Goal: Find specific page/section: Find specific page/section

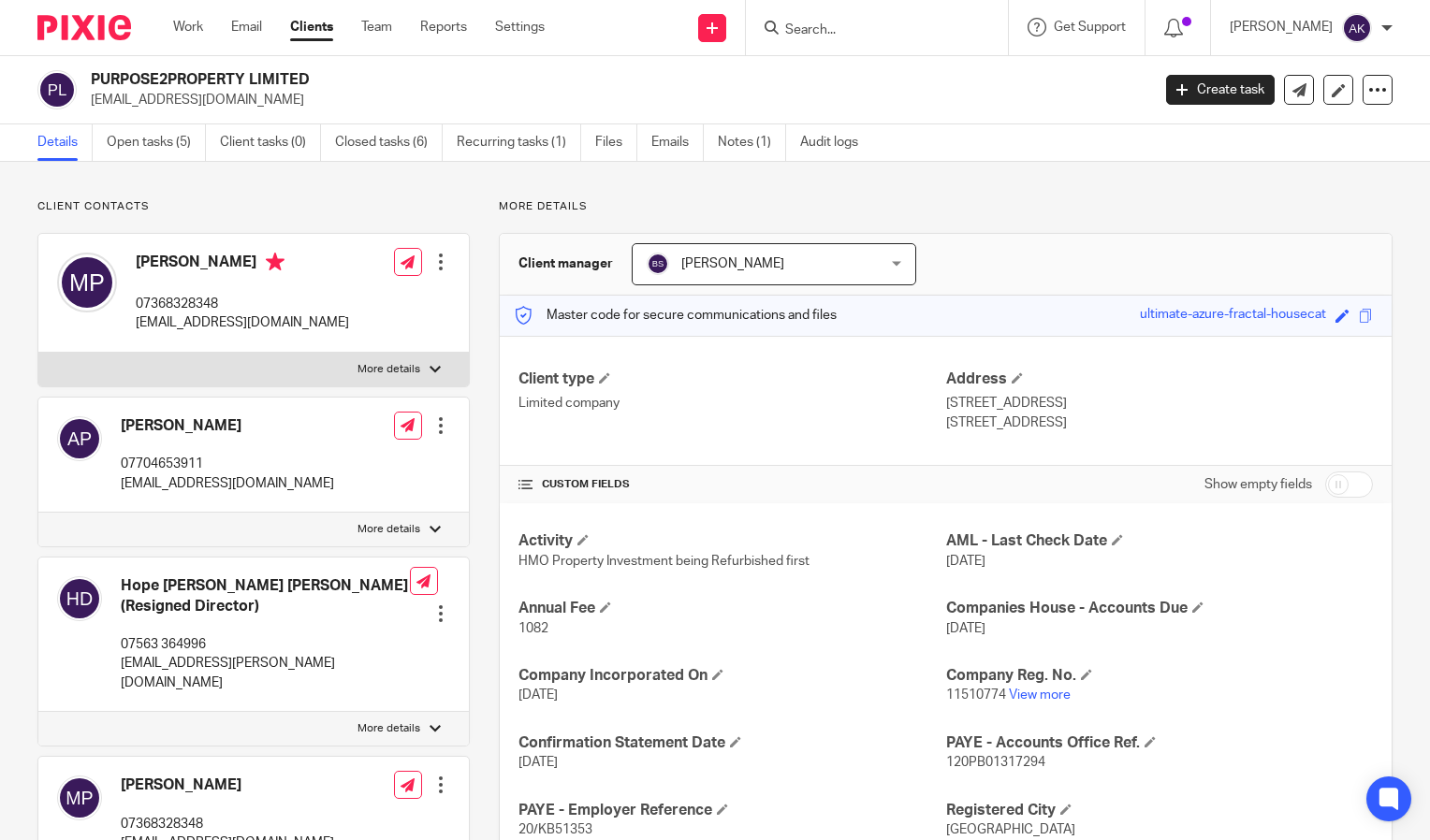
click at [851, 36] on input "Search" at bounding box center [867, 30] width 168 height 17
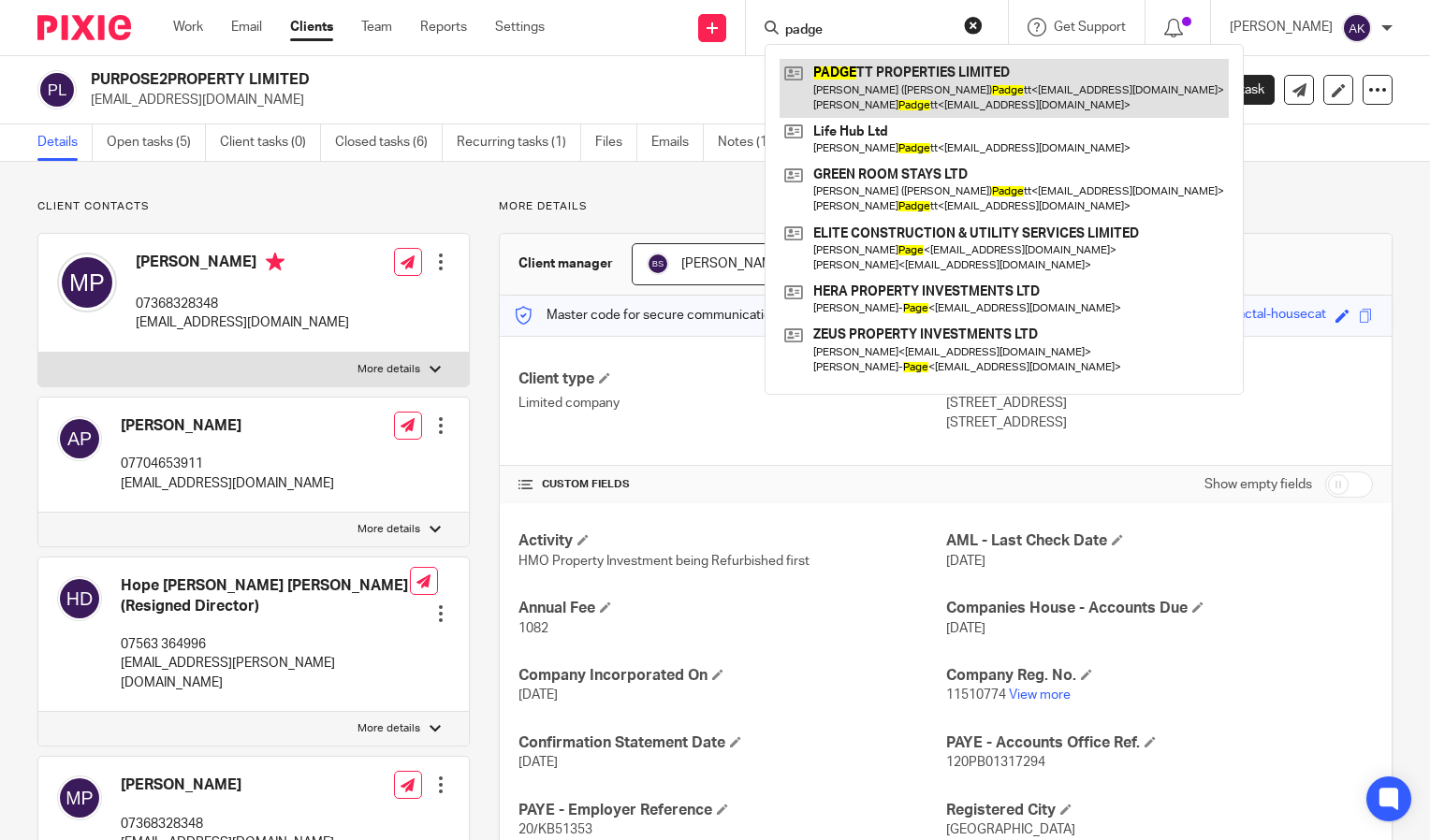
type input "padge"
click at [933, 85] on link at bounding box center [1004, 89] width 449 height 58
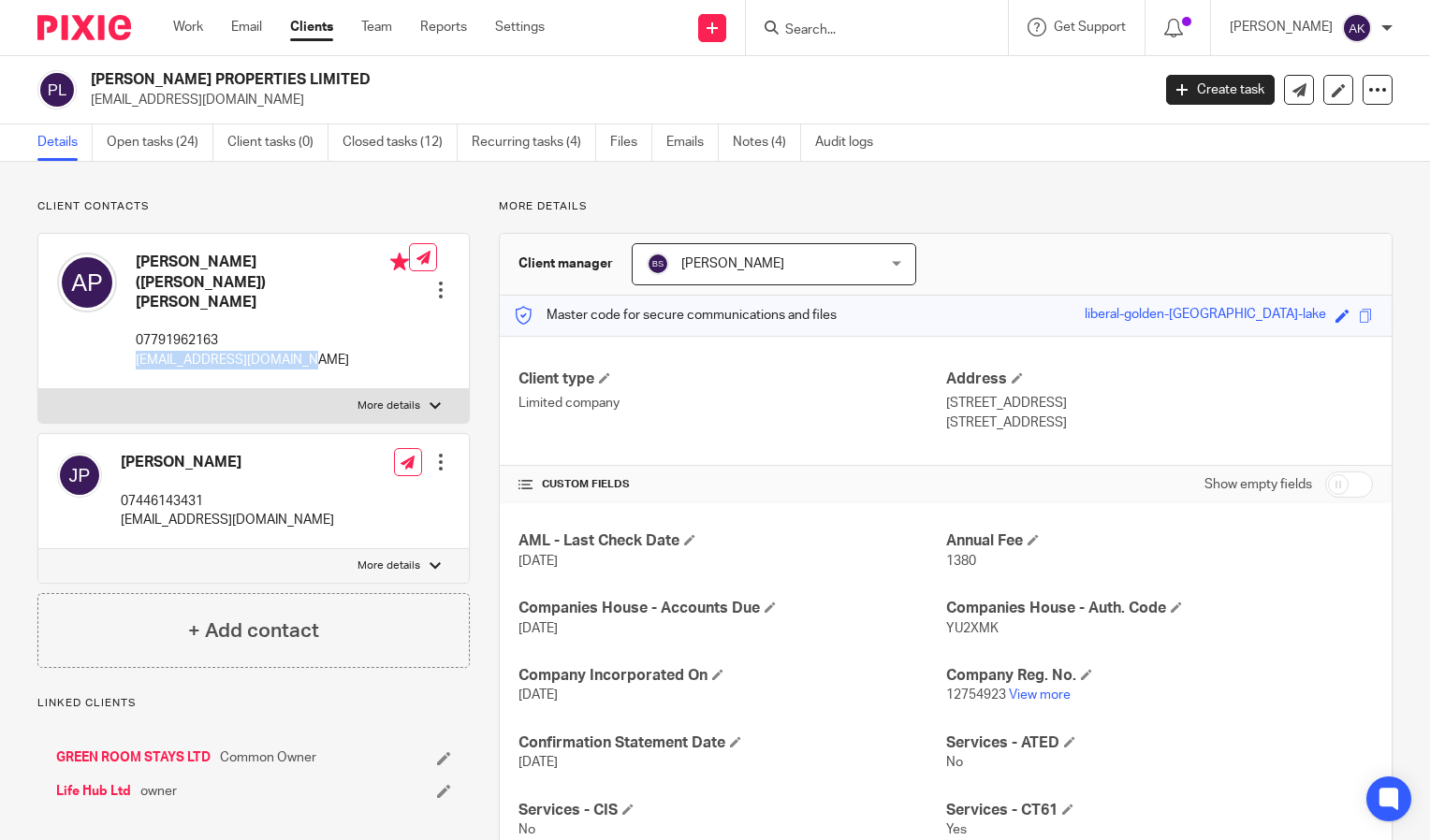
drag, startPoint x: 317, startPoint y: 316, endPoint x: 133, endPoint y: 318, distance: 184.0
click at [133, 318] on div "[PERSON_NAME] ([PERSON_NAME]) [PERSON_NAME] 07791962163 [EMAIL_ADDRESS][DOMAIN_…" at bounding box center [233, 310] width 351 height 135
drag, startPoint x: 133, startPoint y: 318, endPoint x: 153, endPoint y: 328, distance: 22.4
copy p "[EMAIL_ADDRESS][DOMAIN_NAME]"
click at [1030, 702] on link "View more" at bounding box center [1039, 694] width 61 height 13
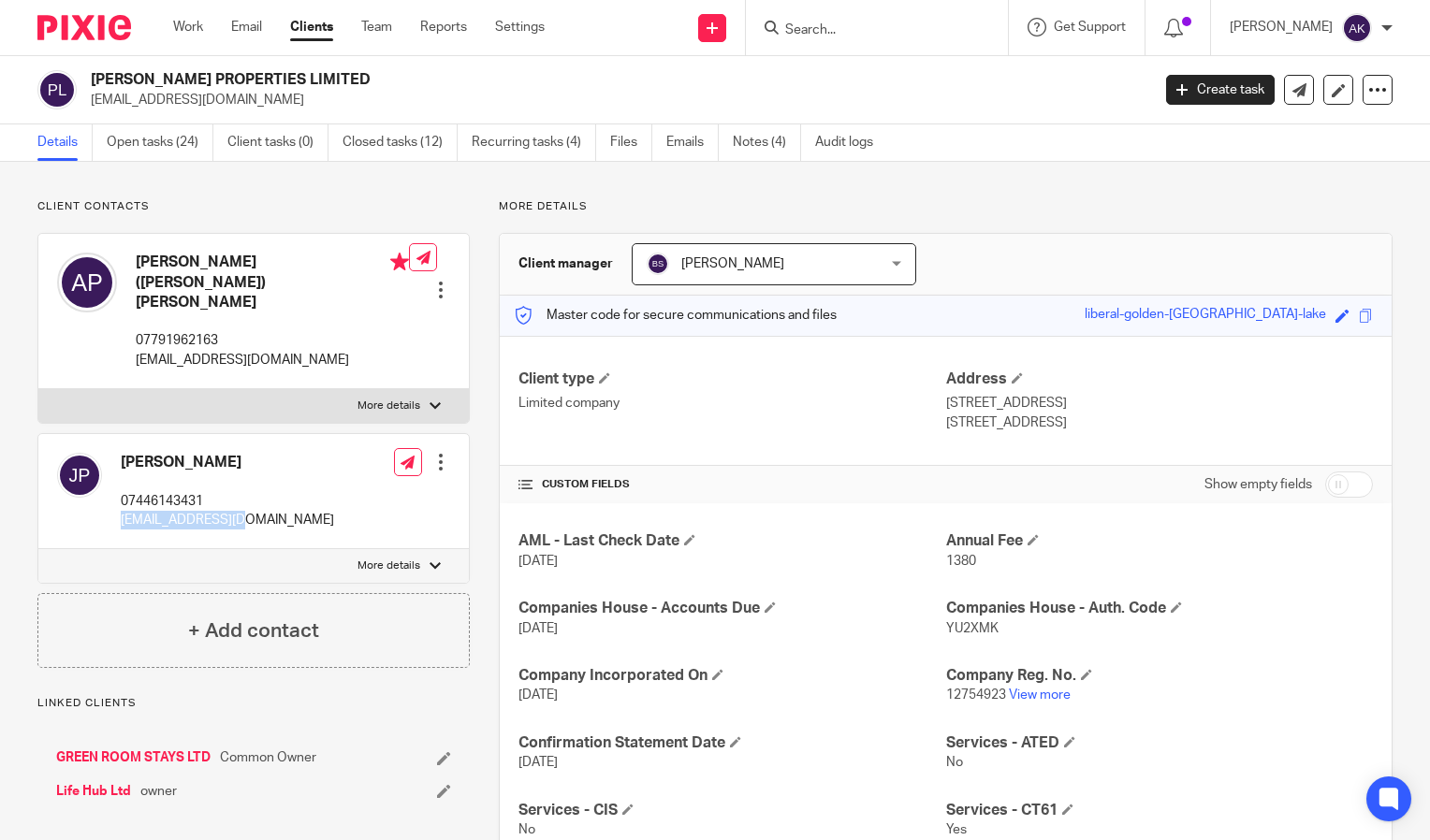
drag, startPoint x: 118, startPoint y: 488, endPoint x: 257, endPoint y: 482, distance: 139.1
click at [257, 482] on div "James Padgett 07446143431 jpadgett83@me.com Edit contact Create client from con…" at bounding box center [253, 492] width 430 height 115
drag, startPoint x: 257, startPoint y: 482, endPoint x: 200, endPoint y: 474, distance: 57.6
copy p "jpadgett83@me.com"
click at [840, 28] on input "Search" at bounding box center [867, 30] width 168 height 17
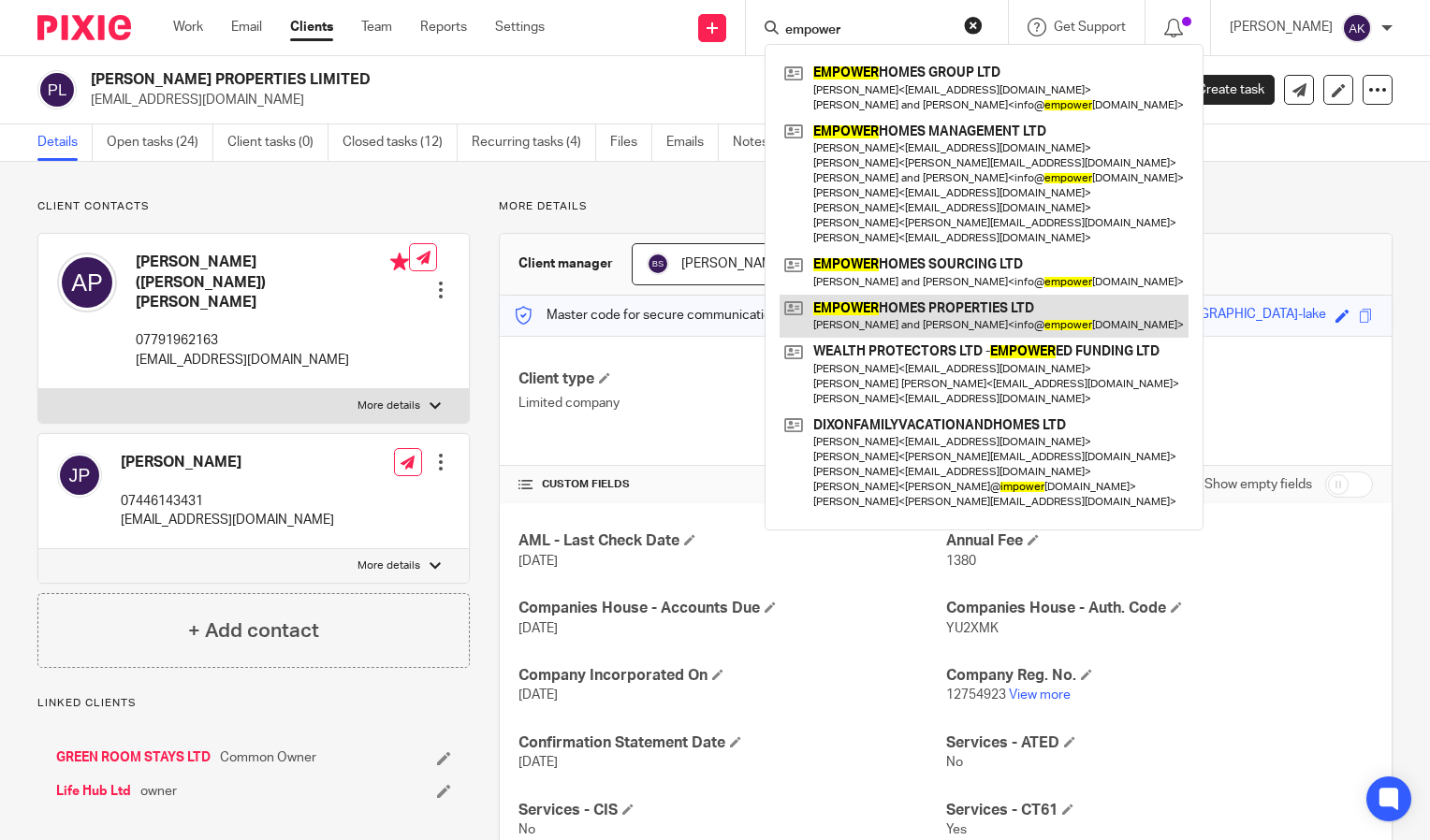
type input "empower"
click at [1037, 304] on link at bounding box center [984, 316] width 409 height 43
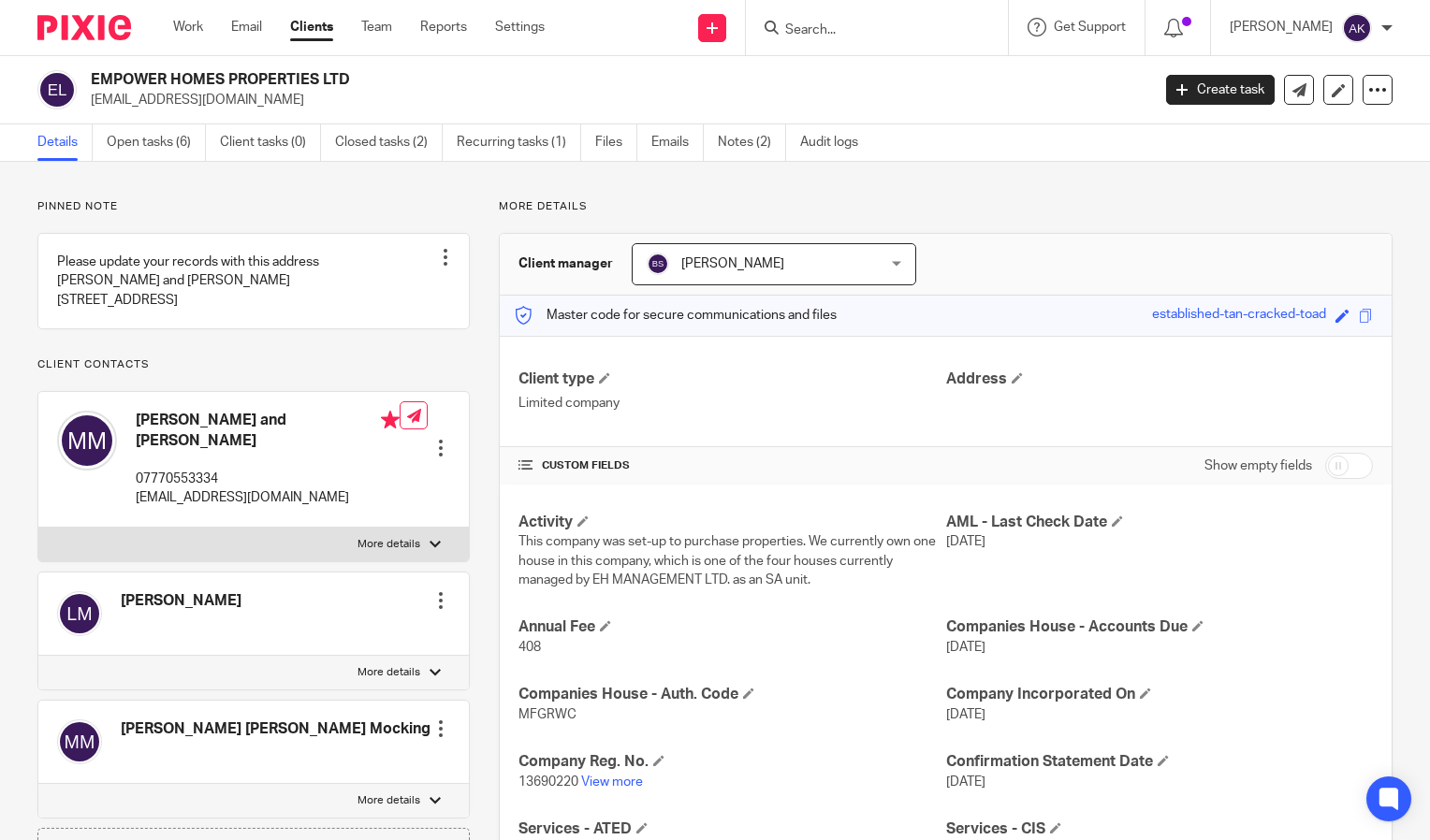
click at [825, 39] on form at bounding box center [883, 27] width 200 height 23
click at [835, 32] on input "Search" at bounding box center [867, 30] width 168 height 17
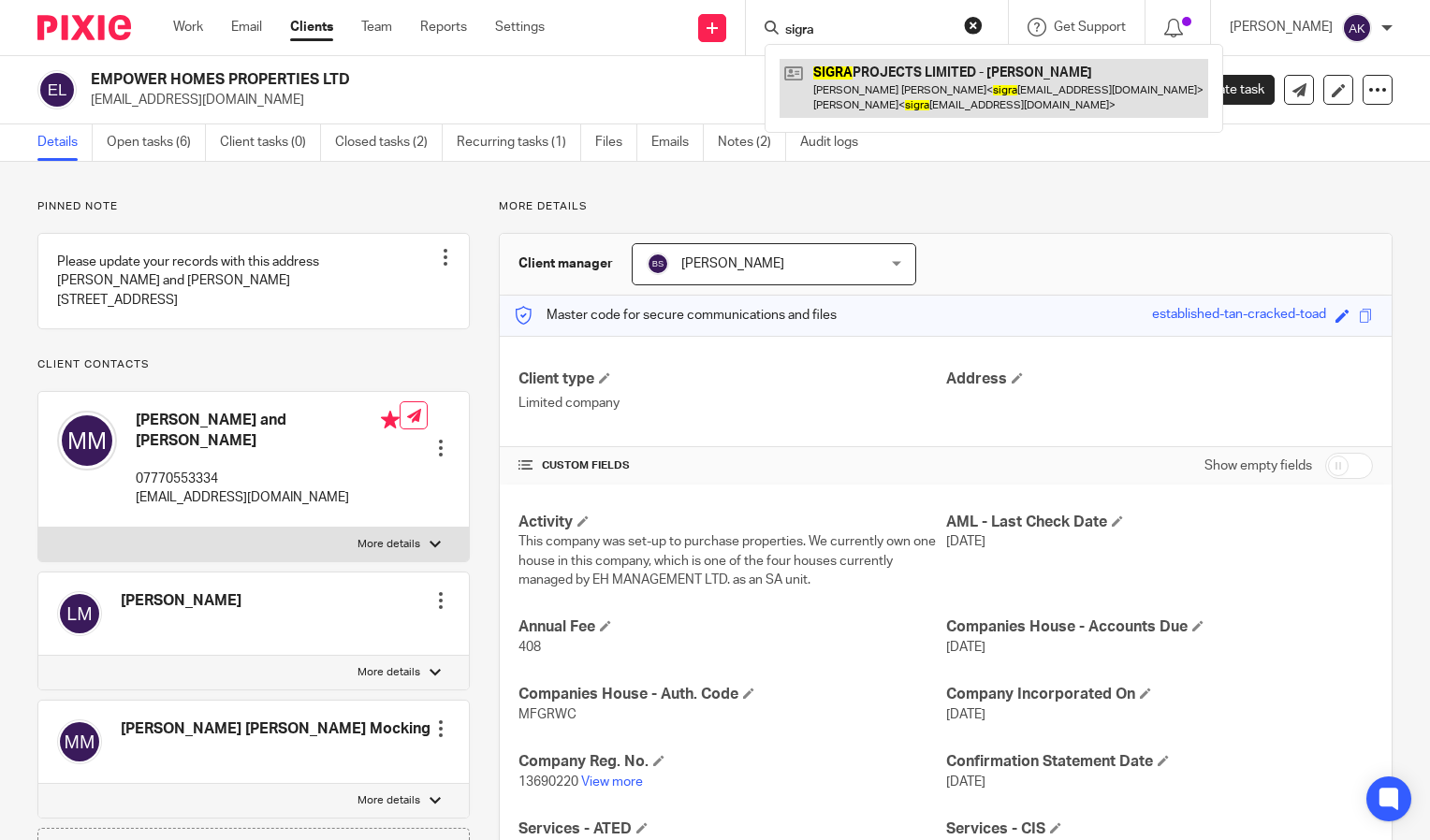
type input "sigra"
click at [908, 89] on link at bounding box center [994, 89] width 428 height 58
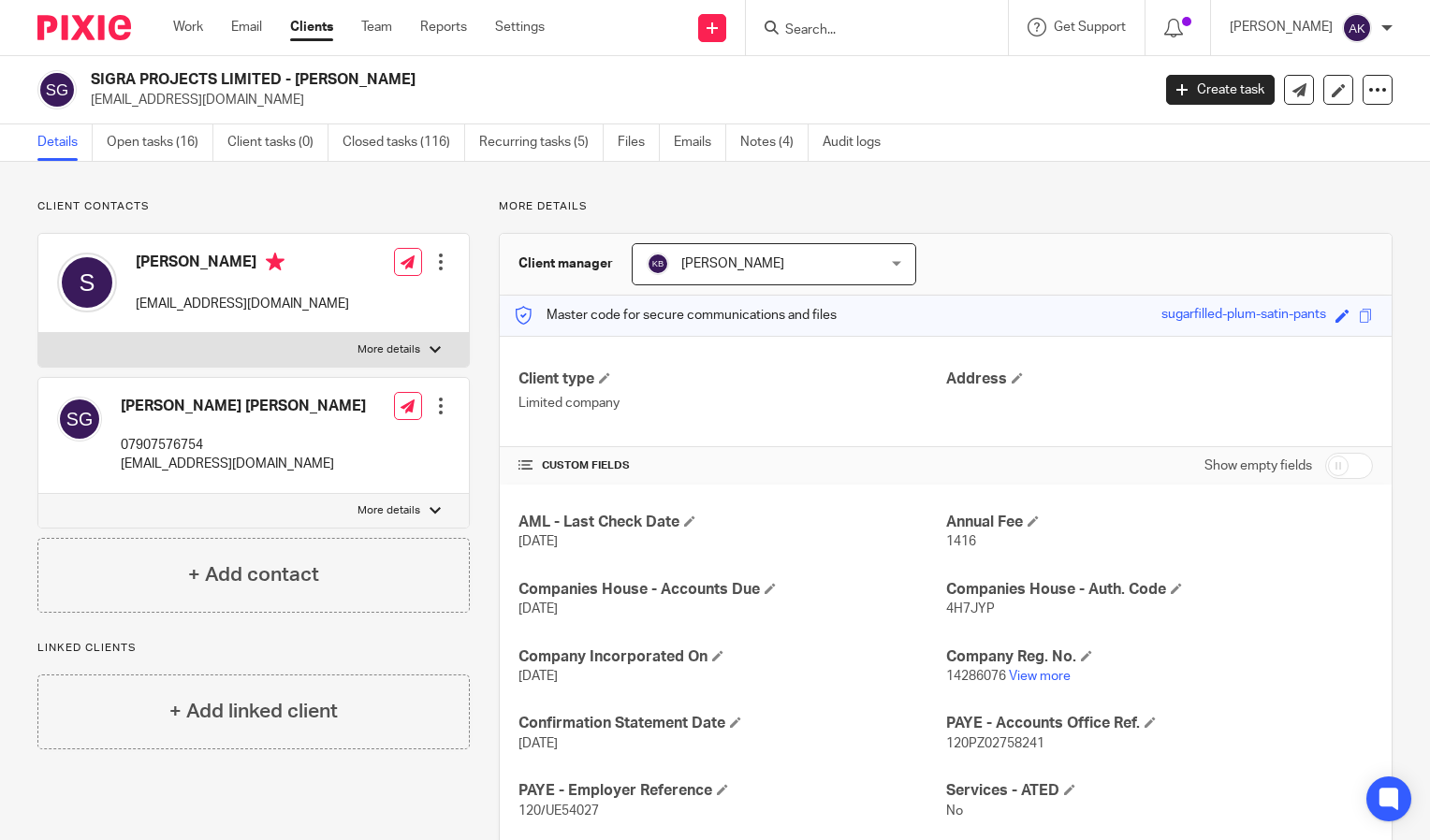
drag, startPoint x: 90, startPoint y: 101, endPoint x: 249, endPoint y: 109, distance: 159.2
click at [249, 109] on div "SIGRA PROJECTS LIMITED - Simon Graham sigraprojects@gmail.com Create task Updat…" at bounding box center [715, 91] width 1430 height 68
drag, startPoint x: 249, startPoint y: 109, endPoint x: 207, endPoint y: 100, distance: 43.0
copy p "sigraprojects@gmail.com"
click at [880, 37] on input "Search" at bounding box center [867, 30] width 168 height 17
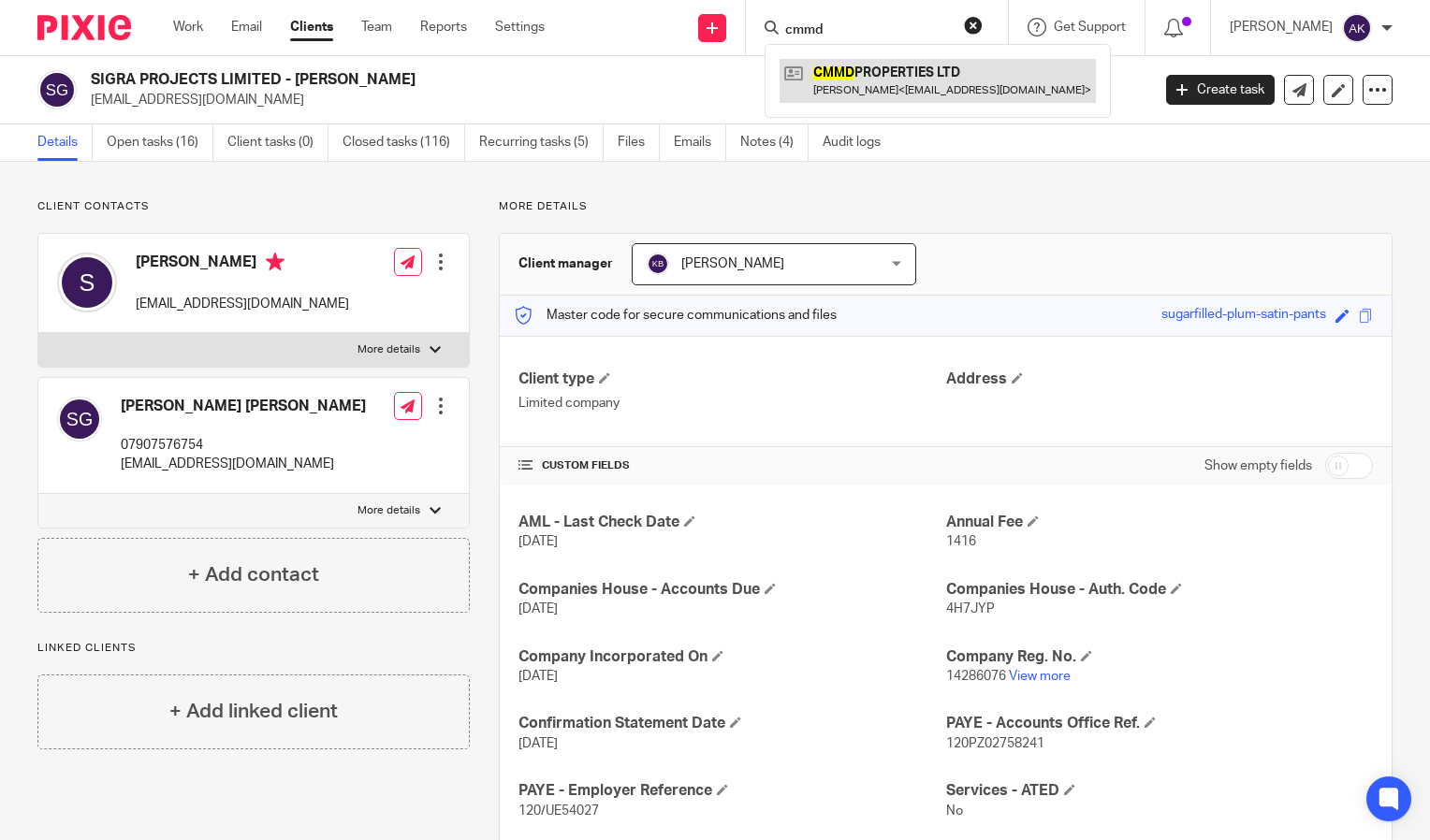
type input "cmmd"
click at [948, 74] on link at bounding box center [937, 81] width 316 height 43
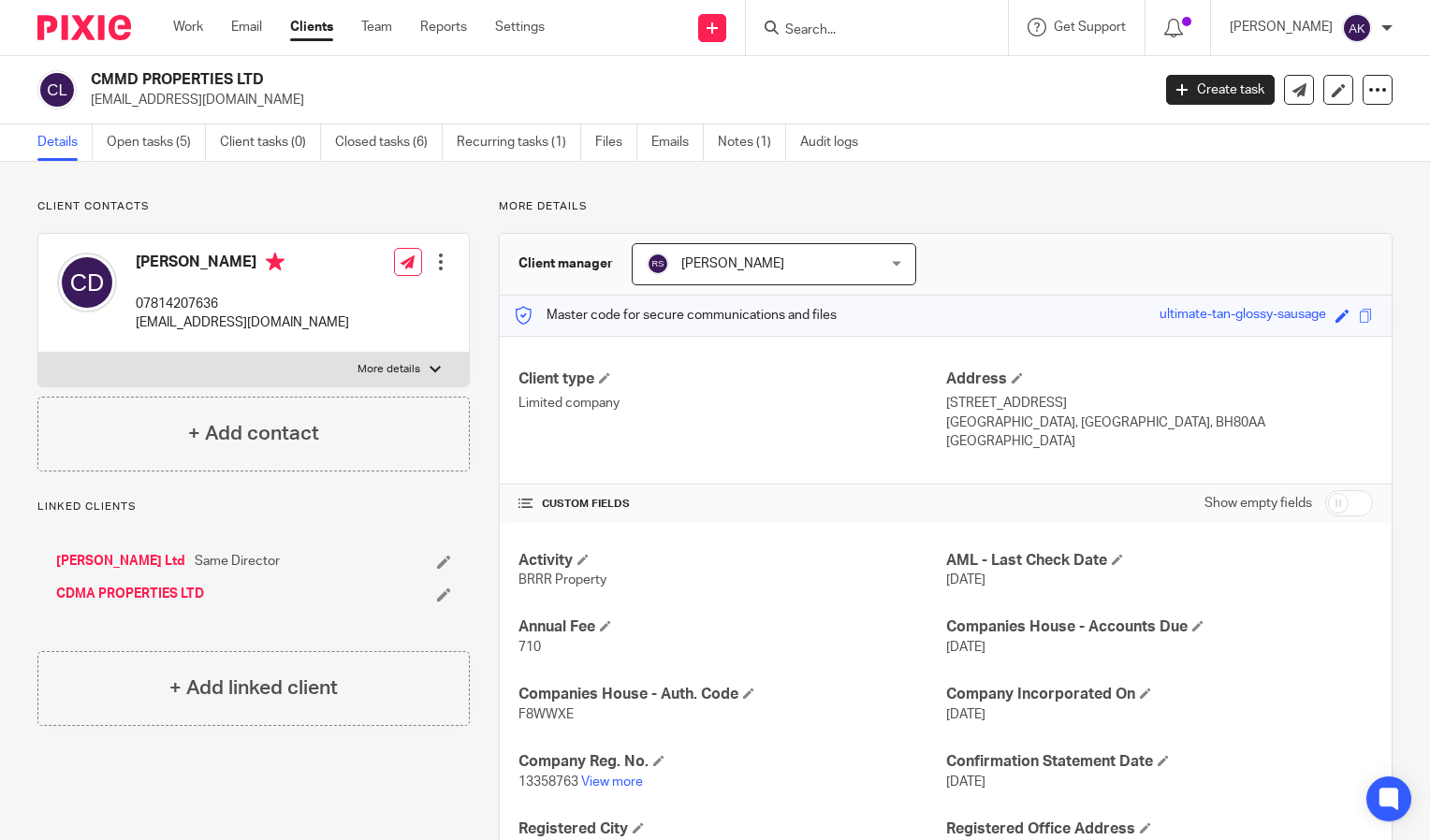
click at [858, 28] on input "Search" at bounding box center [867, 30] width 168 height 17
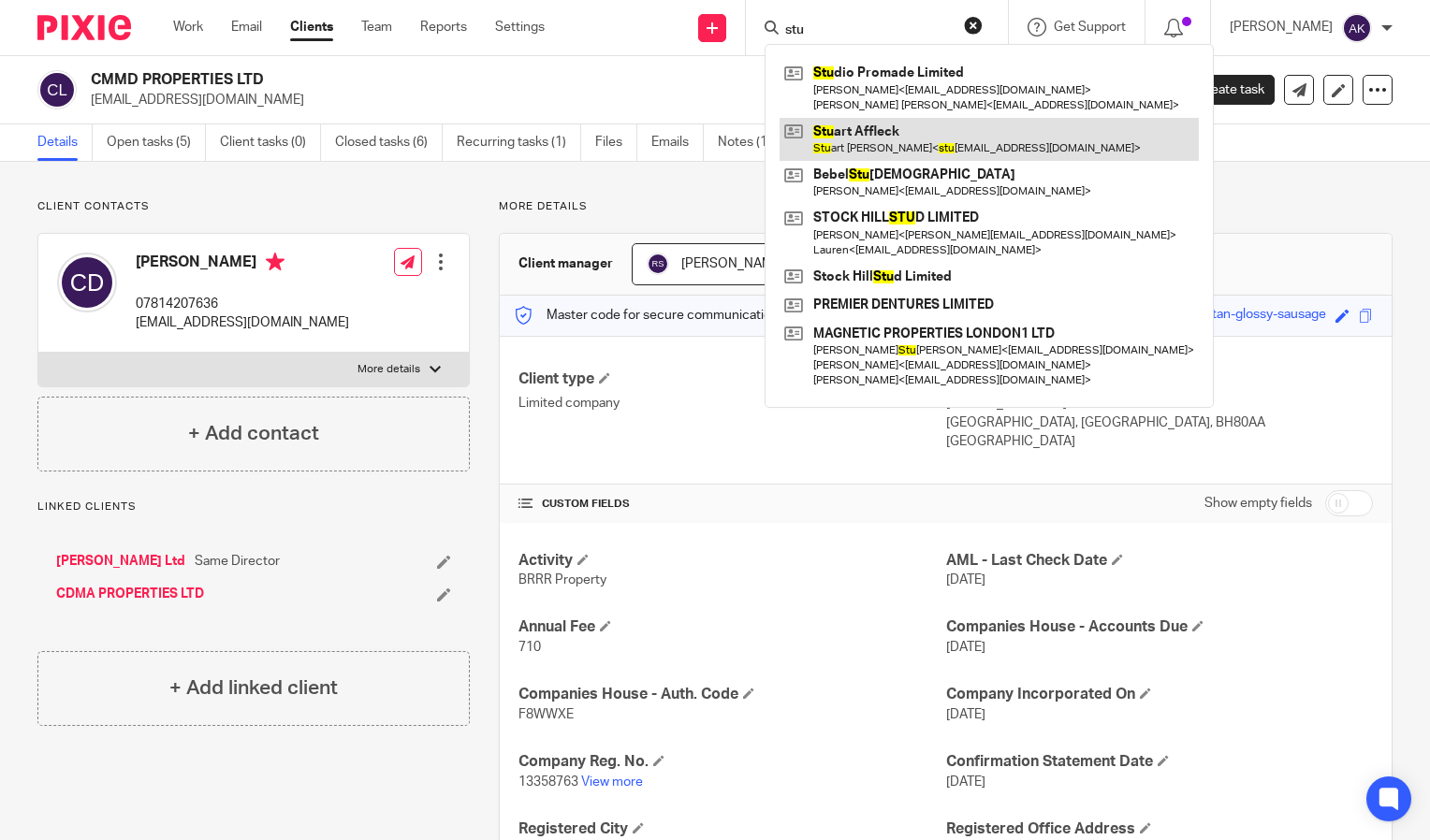
type input "stu"
click at [888, 144] on link at bounding box center [989, 139] width 420 height 43
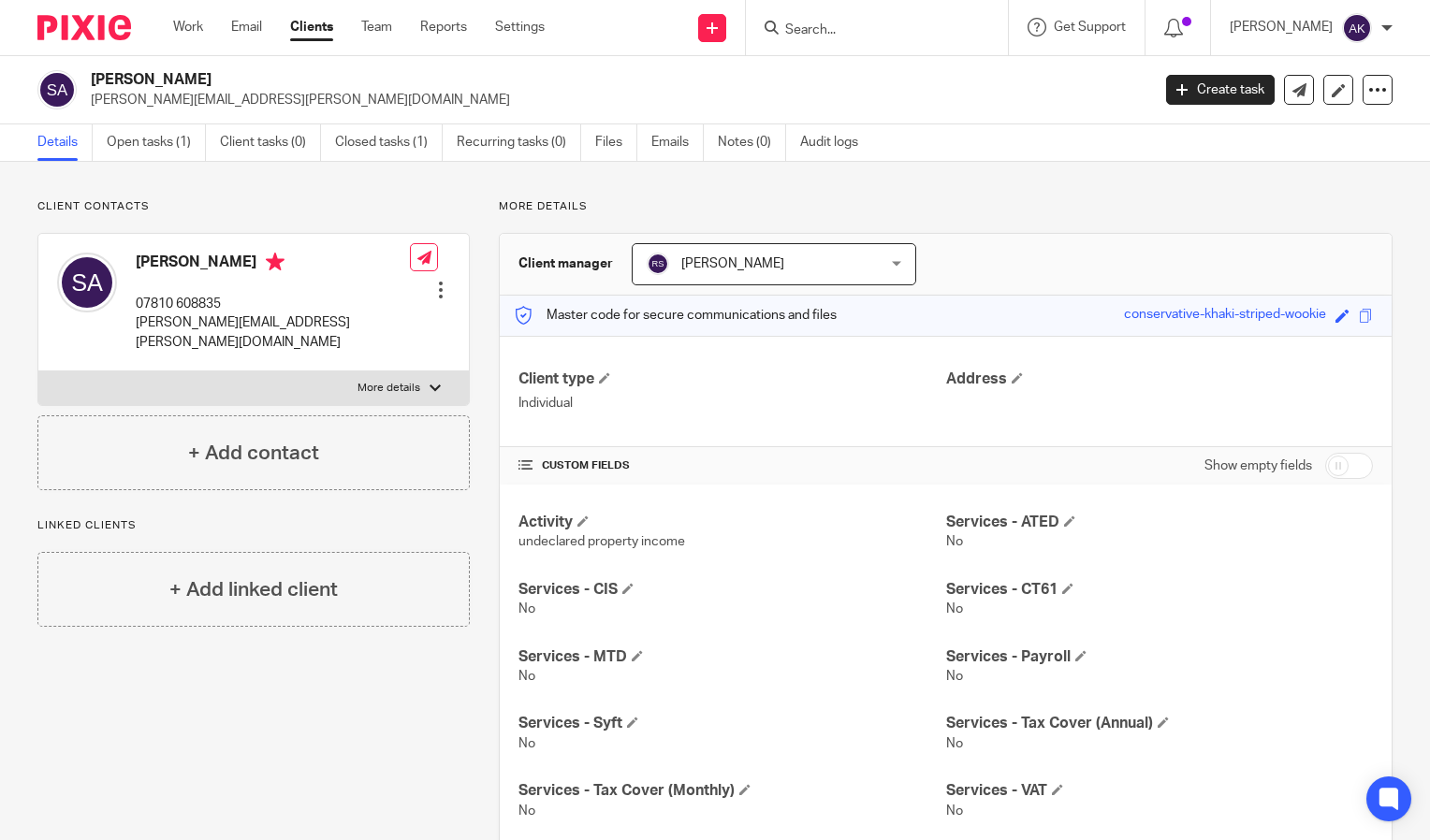
click at [843, 32] on input "Search" at bounding box center [867, 30] width 168 height 17
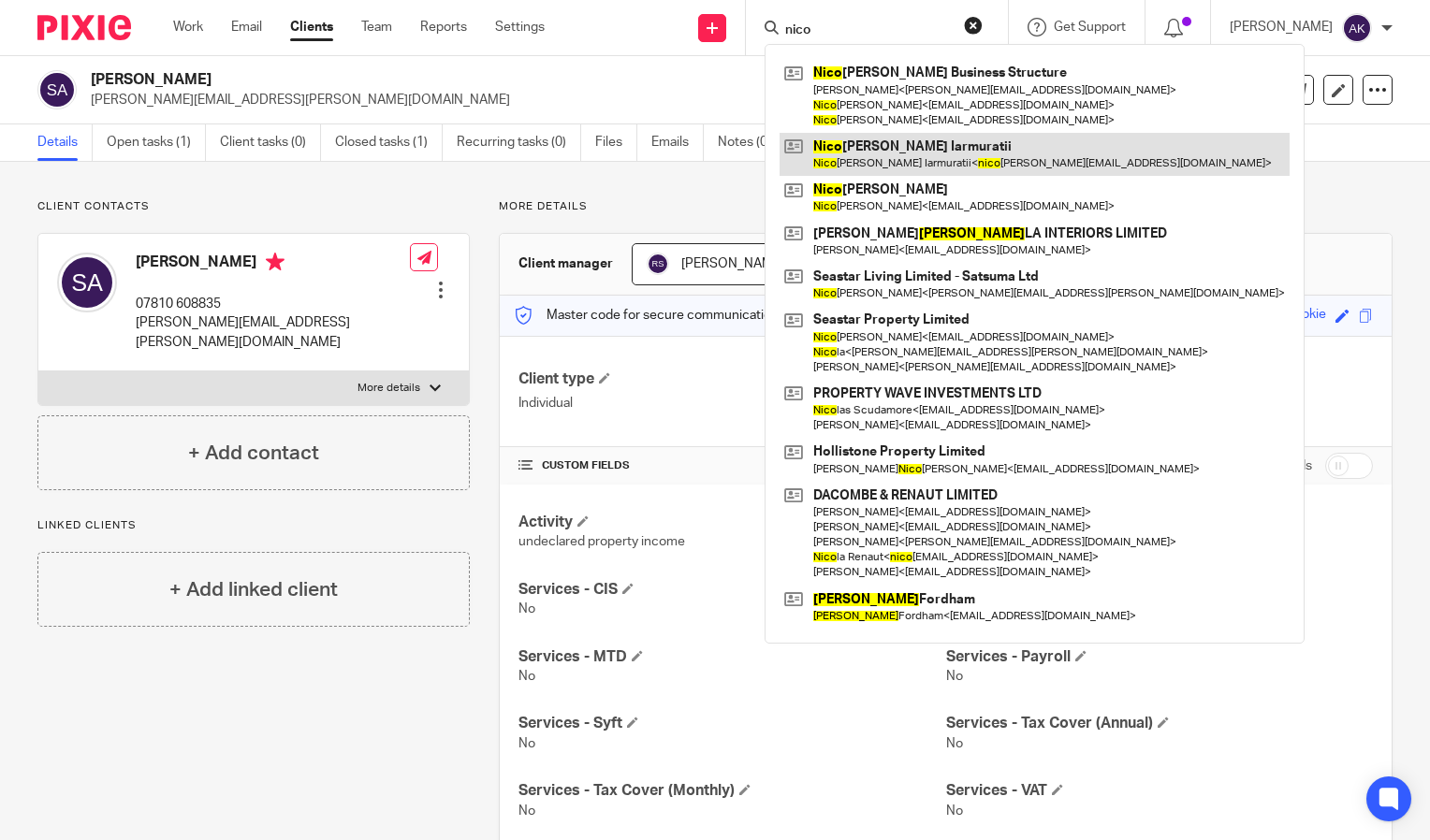
type input "nico"
click at [942, 157] on link at bounding box center [1035, 155] width 510 height 43
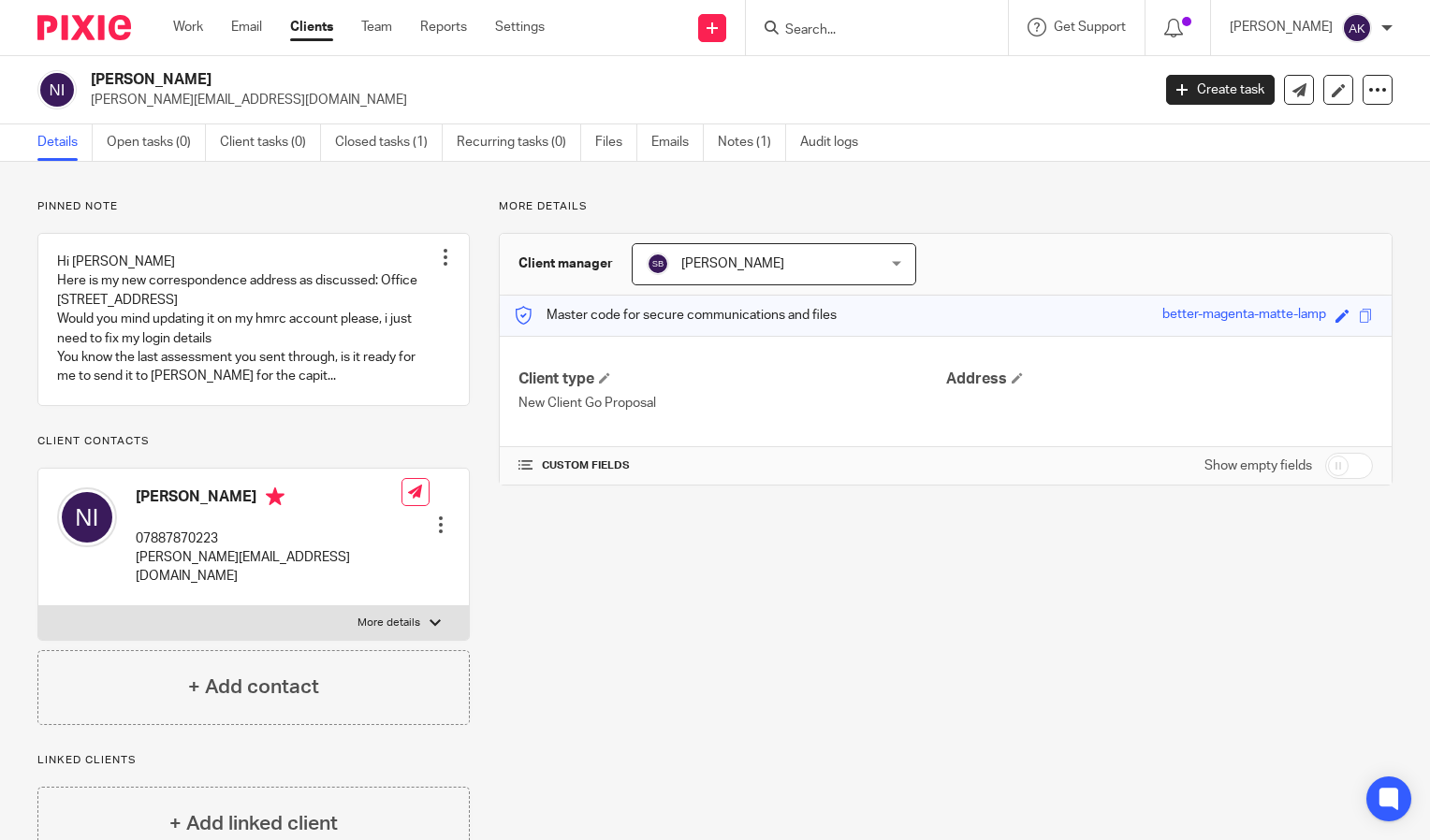
click at [306, 99] on div "[PERSON_NAME] [PERSON_NAME][EMAIL_ADDRESS][DOMAIN_NAME]" at bounding box center [587, 90] width 1100 height 39
drag, startPoint x: 306, startPoint y: 99, endPoint x: 227, endPoint y: 97, distance: 79.0
drag, startPoint x: 132, startPoint y: 515, endPoint x: 277, endPoint y: 524, distance: 145.3
click at [277, 524] on div "[PERSON_NAME] 07887870223 [PERSON_NAME][EMAIL_ADDRESS][DOMAIN_NAME]" at bounding box center [230, 536] width 345 height 118
drag, startPoint x: 277, startPoint y: 524, endPoint x: 231, endPoint y: 519, distance: 46.3
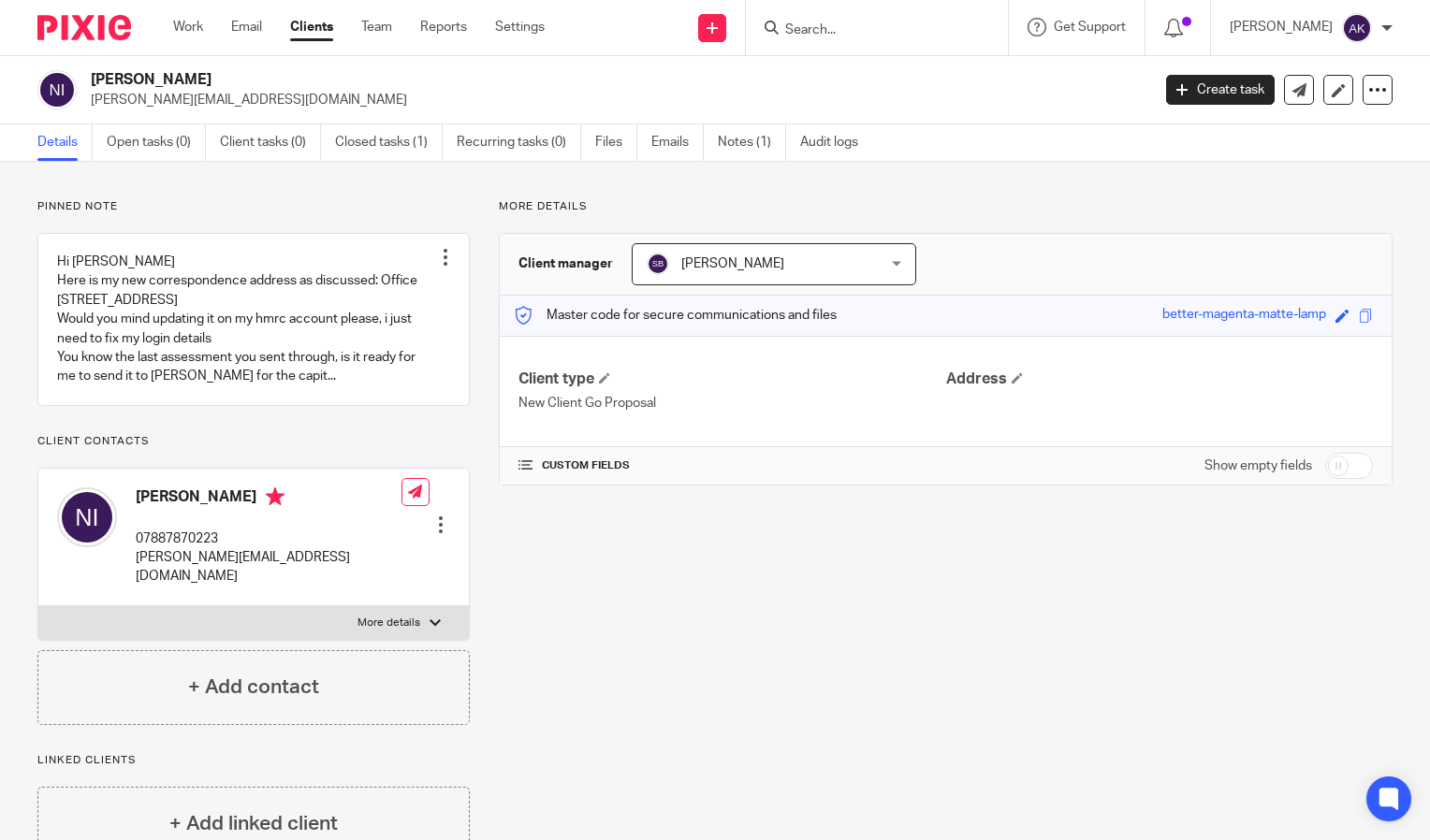
copy h4 "[PERSON_NAME]"
